Goal: Information Seeking & Learning: Compare options

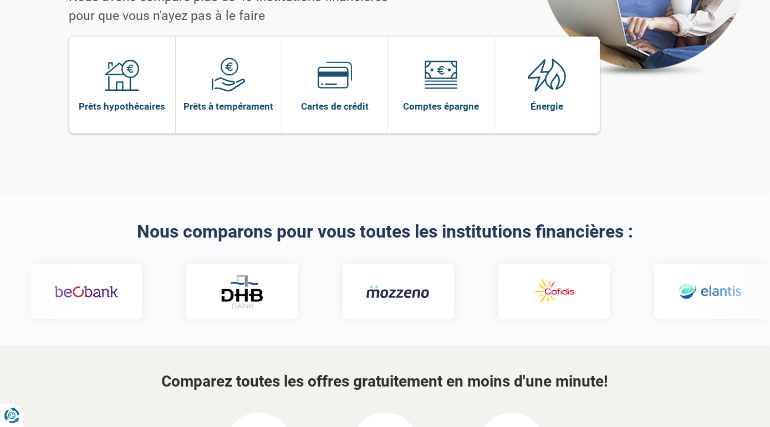
scroll to position [55, 0]
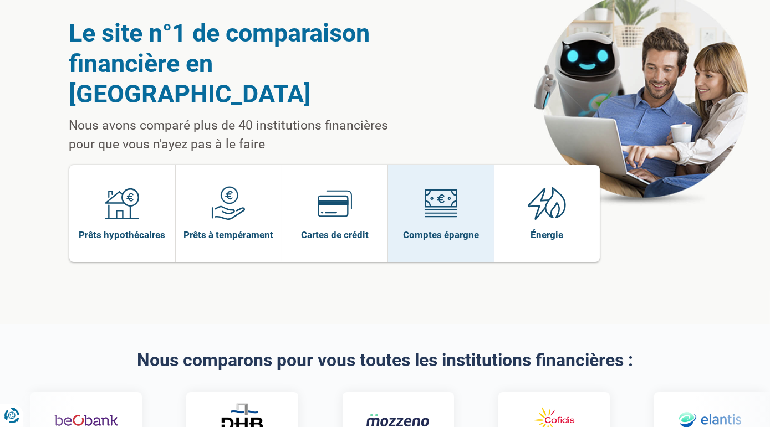
click at [470, 229] on span "Comptes épargne" at bounding box center [441, 235] width 76 height 12
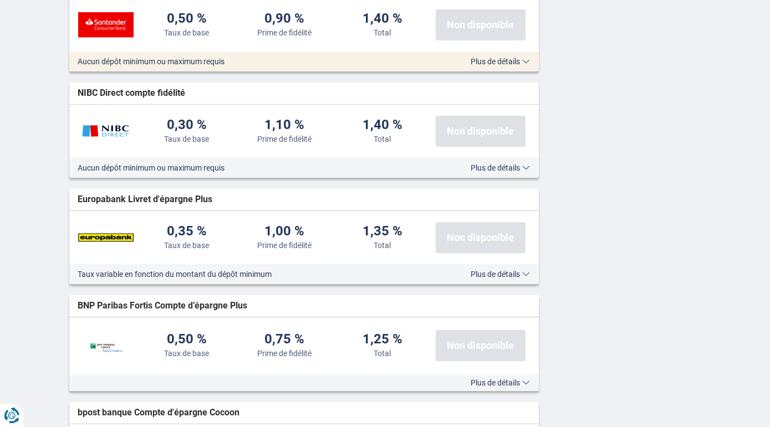
scroll to position [831, 0]
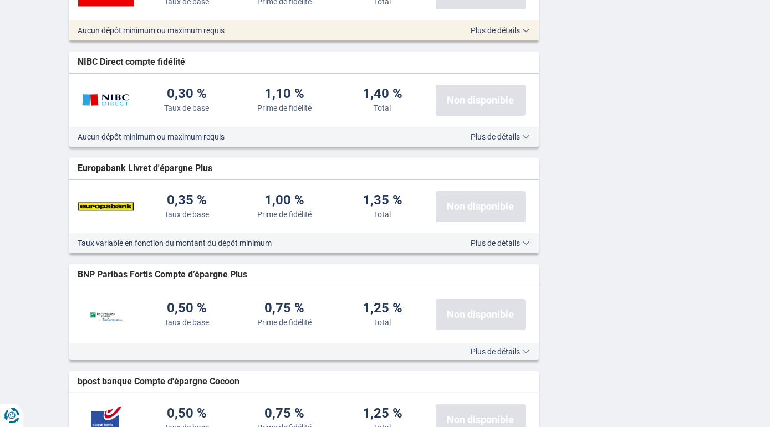
click at [514, 351] on span "Plus de détails" at bounding box center [500, 352] width 59 height 8
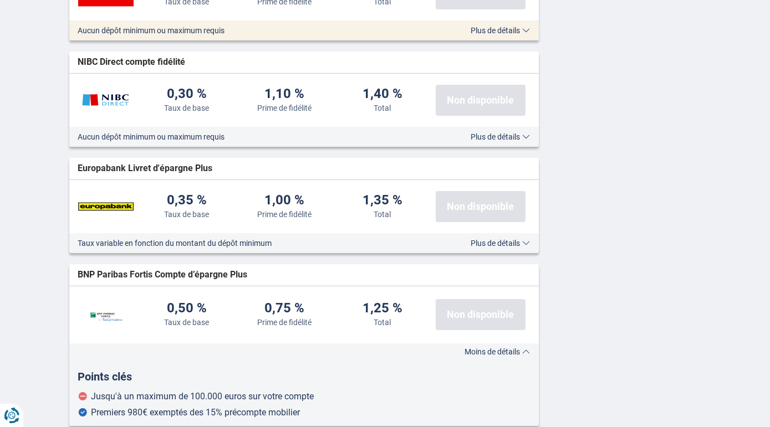
click at [579, 353] on div "MeDirect Fidelity épargne Sponsorisé Populaire 0,30 % Taux de base 1,20 % Prime…" at bounding box center [385, 130] width 648 height 1512
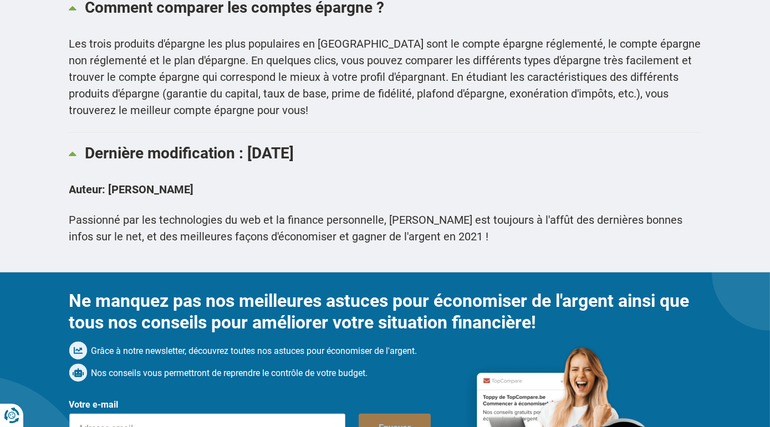
scroll to position [3159, 0]
